Goal: Check status: Check status

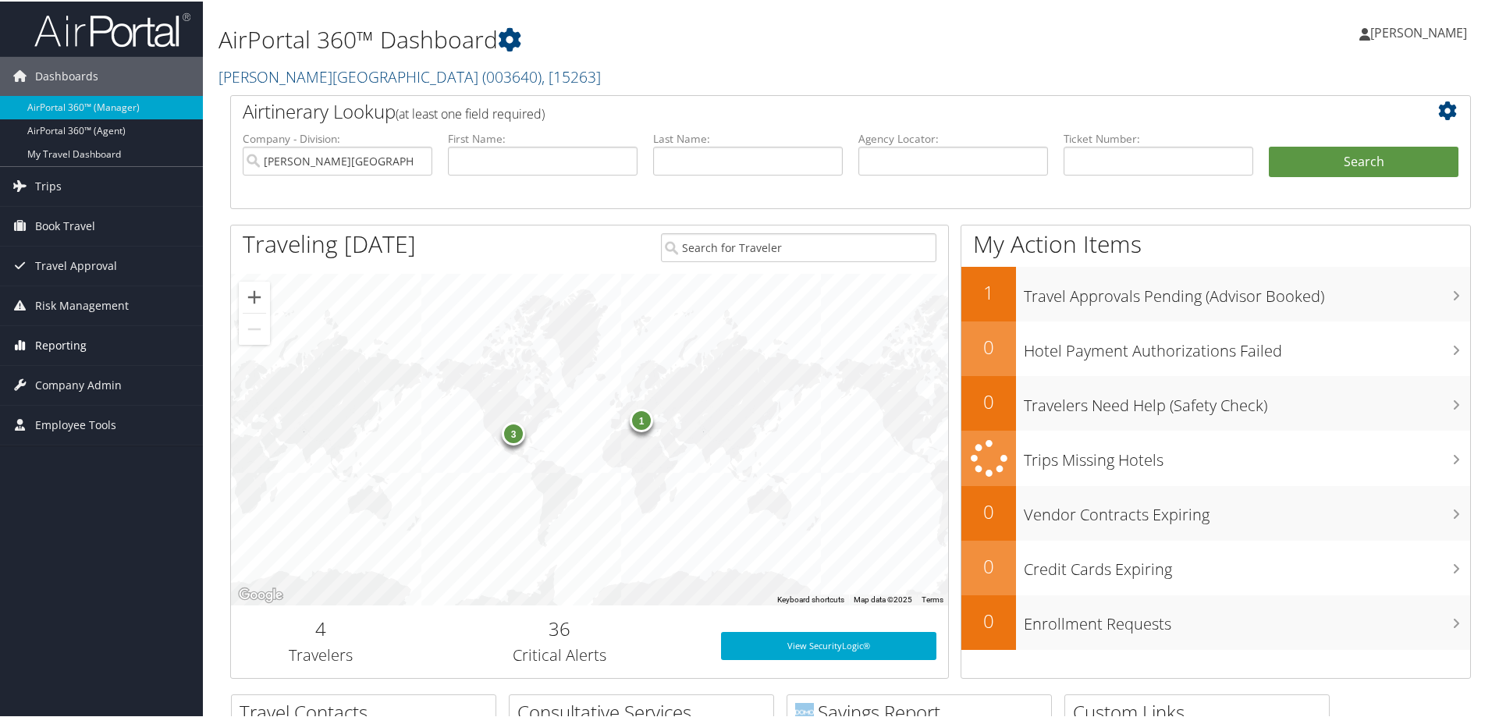
click at [76, 344] on span "Reporting" at bounding box center [61, 344] width 52 height 39
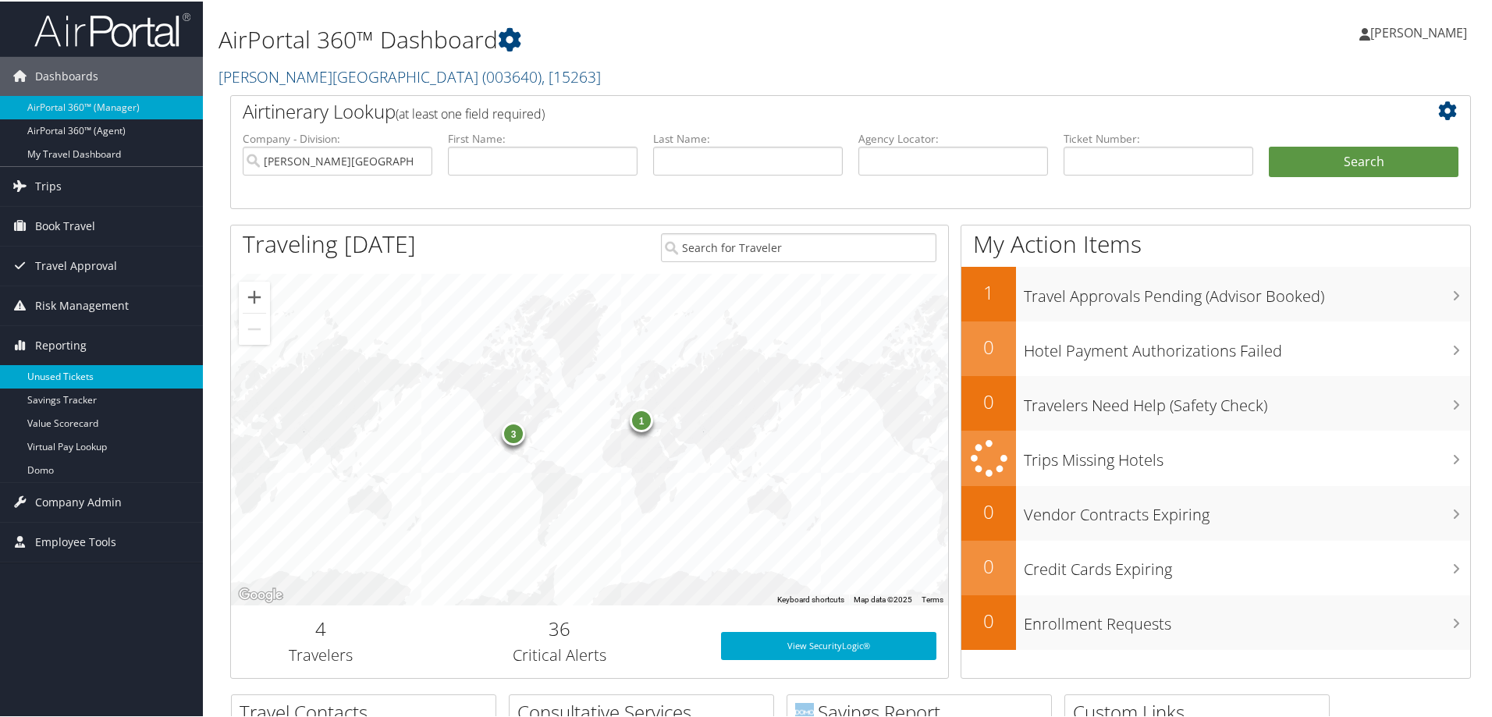
click at [69, 368] on link "Unused Tickets" at bounding box center [101, 375] width 203 height 23
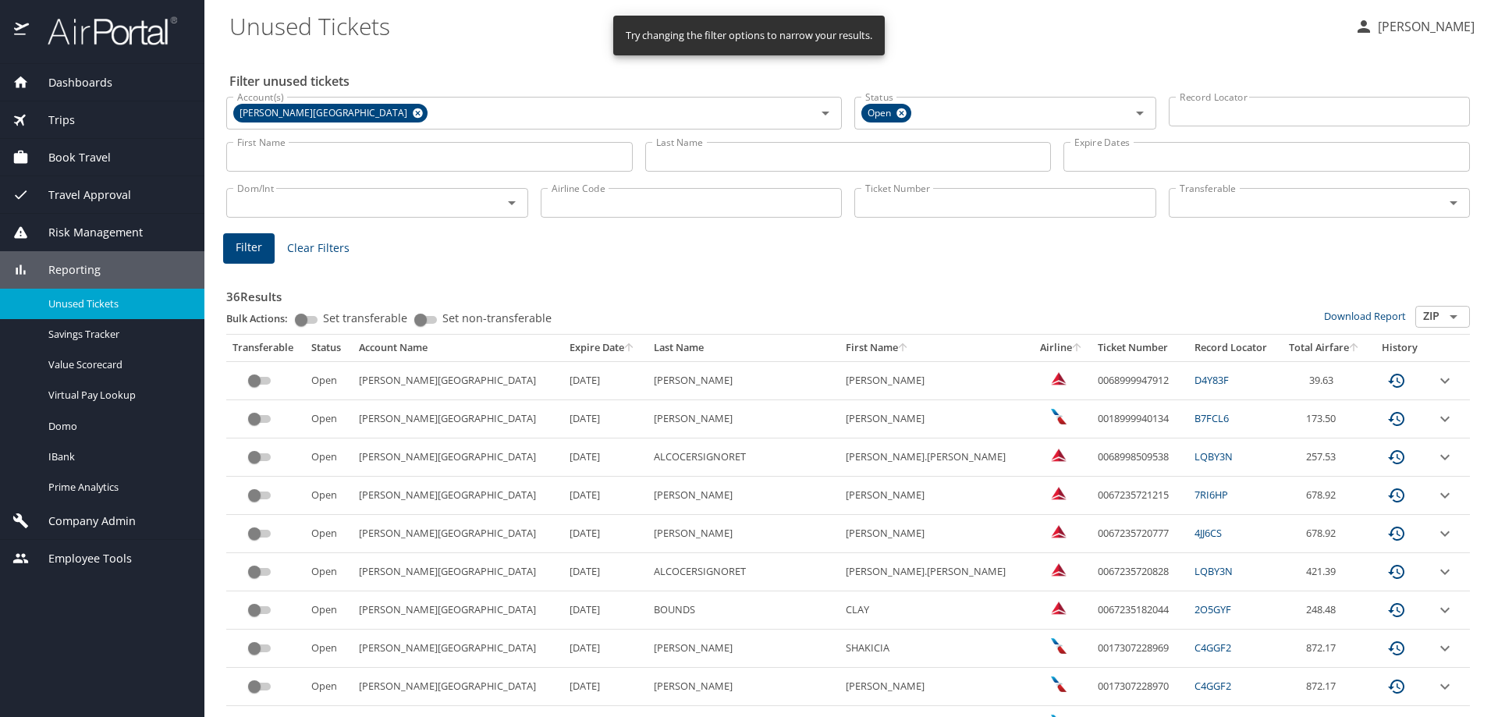
click at [320, 249] on span "Clear Filters" at bounding box center [318, 249] width 62 height 20
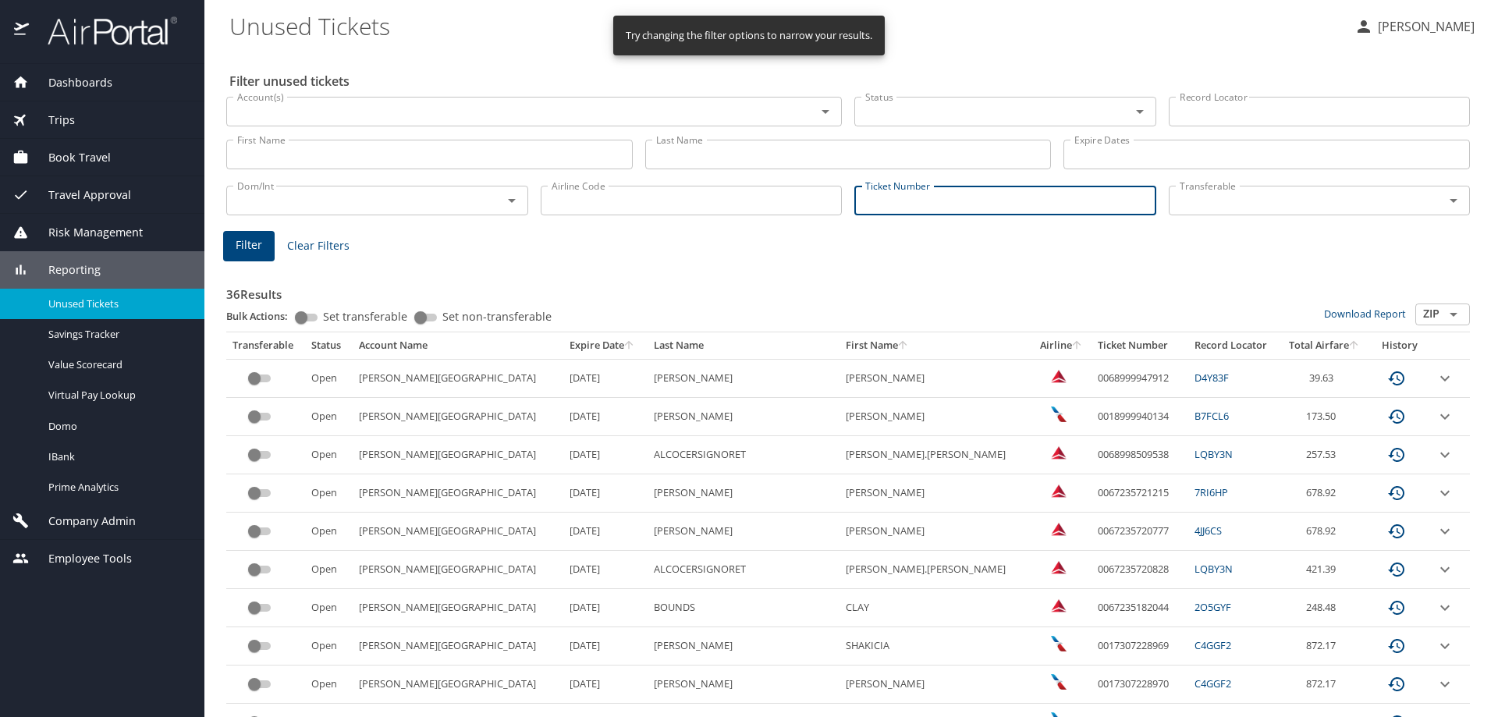
click at [931, 198] on input "Ticket Number" at bounding box center [1005, 201] width 302 height 30
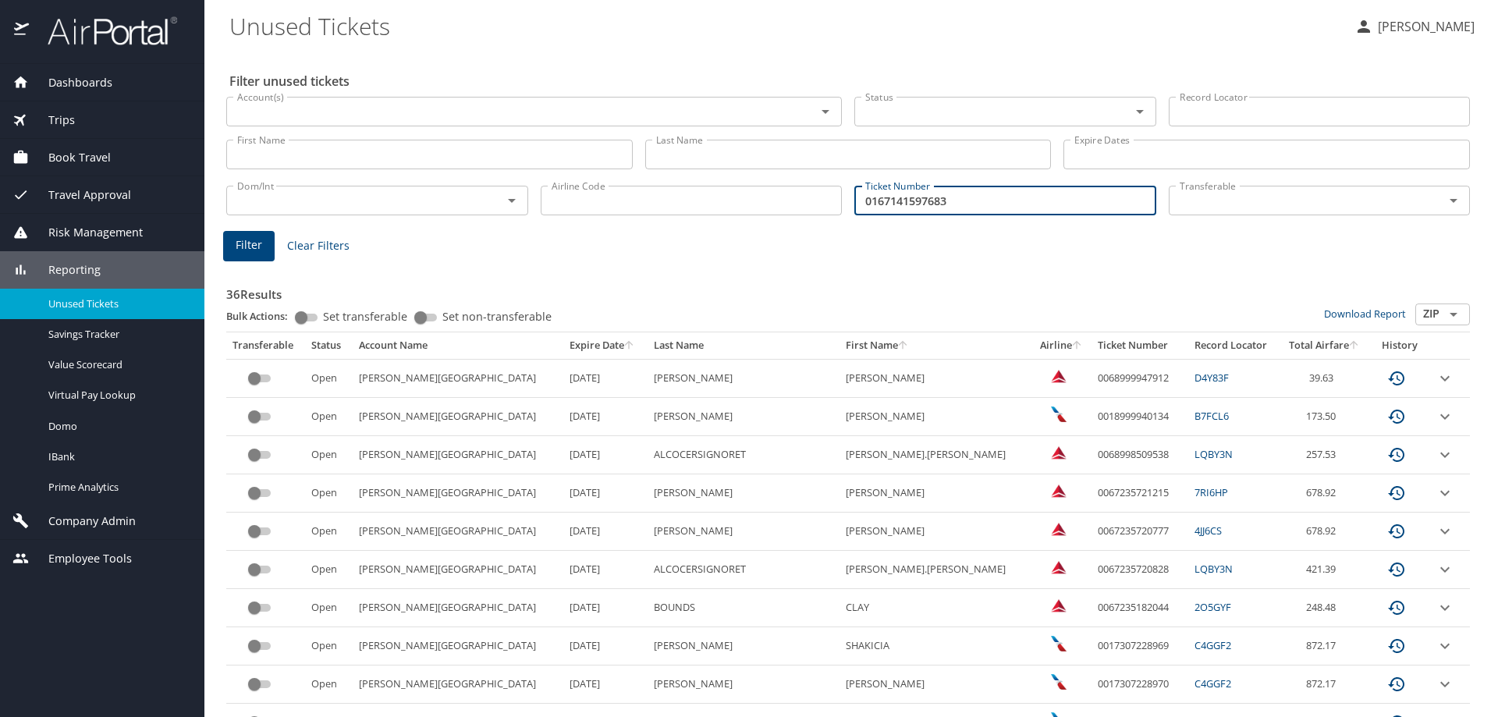
type input "0167141597683"
click at [247, 242] on span "Filter" at bounding box center [249, 246] width 27 height 20
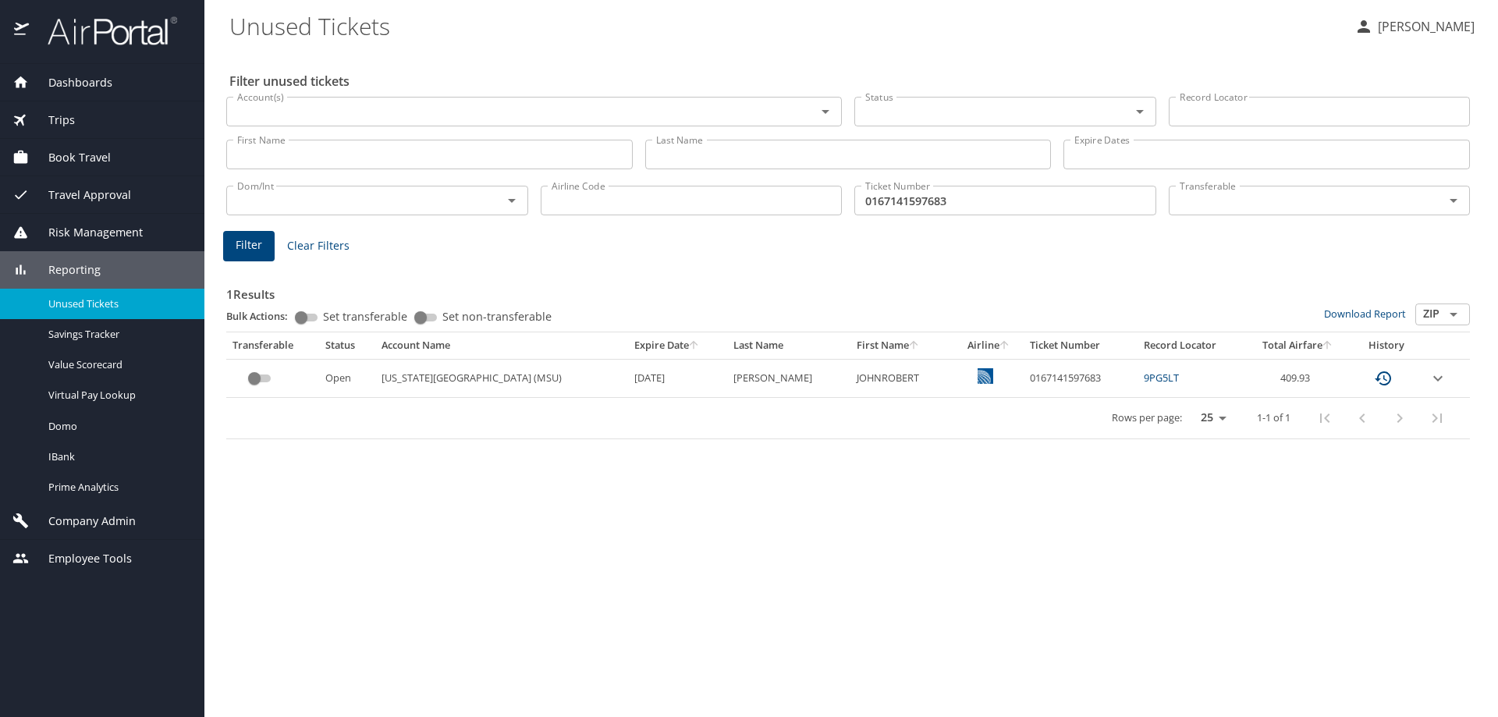
click at [1148, 372] on link "9PG5LT" at bounding box center [1161, 378] width 35 height 14
click at [975, 582] on div "Filter unused tickets Account(s) Account(s) Status Status Record Locator Record…" at bounding box center [851, 383] width 1244 height 667
click at [1147, 378] on link "9PG5LT" at bounding box center [1161, 378] width 35 height 14
